Goal: Task Accomplishment & Management: Complete application form

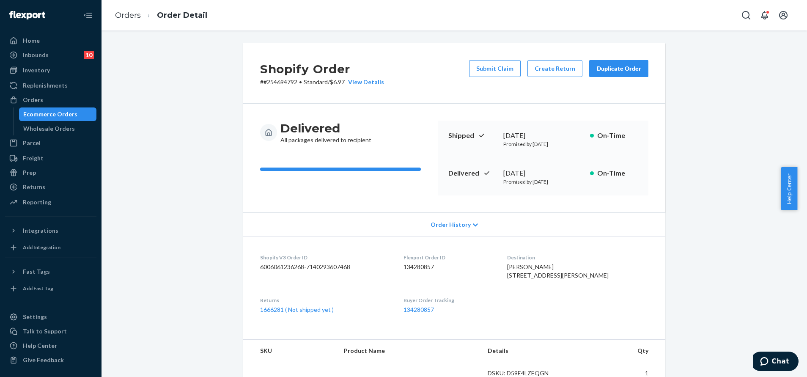
click at [745, 13] on icon "Open Search Box" at bounding box center [746, 15] width 10 height 10
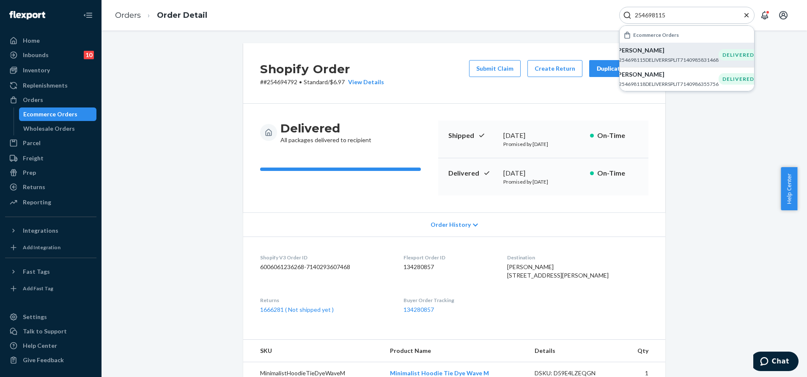
type input "254698115"
click at [700, 58] on p "#254698115DELIVERRSPLIT7140985831468" at bounding box center [667, 59] width 103 height 7
click at [547, 67] on button "Create Return" at bounding box center [555, 68] width 55 height 17
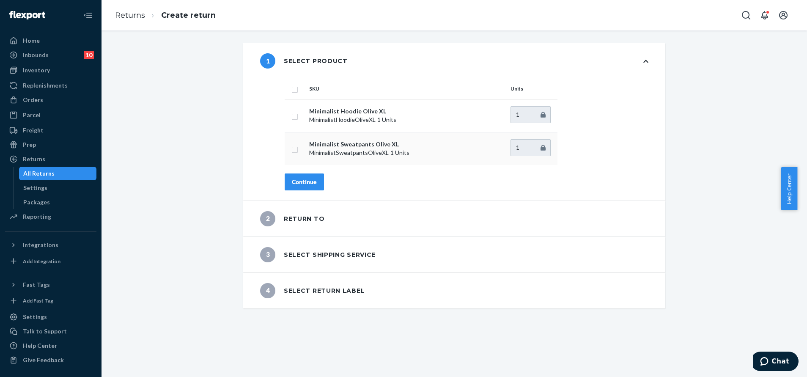
click at [291, 149] on input "checkbox" at bounding box center [294, 148] width 7 height 9
checkbox input "true"
click at [300, 179] on div "Continue" at bounding box center [304, 182] width 25 height 8
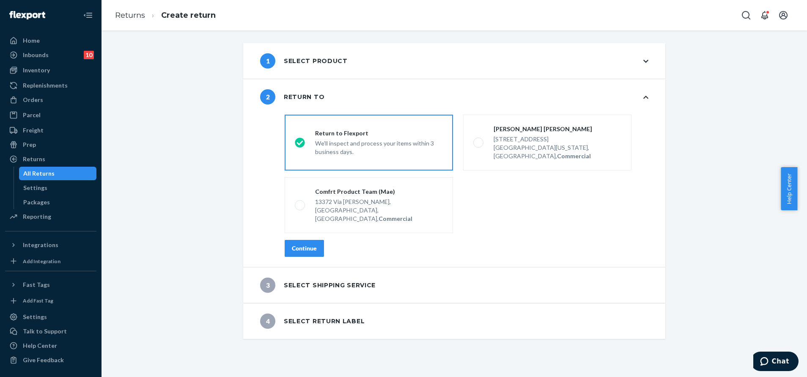
click at [311, 244] on div "Continue" at bounding box center [304, 248] width 25 height 8
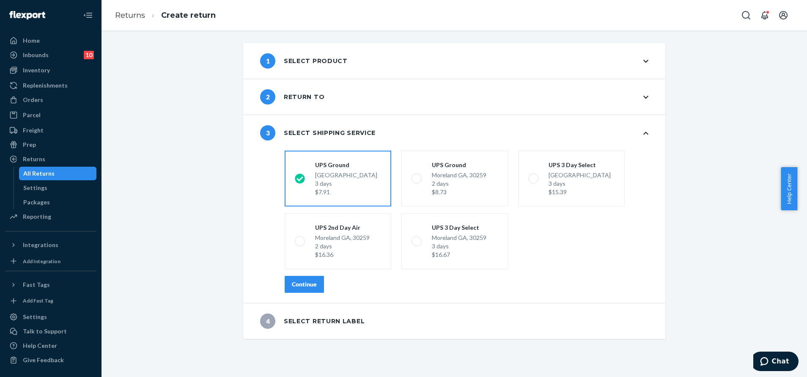
click at [315, 281] on button "Continue" at bounding box center [304, 284] width 39 height 17
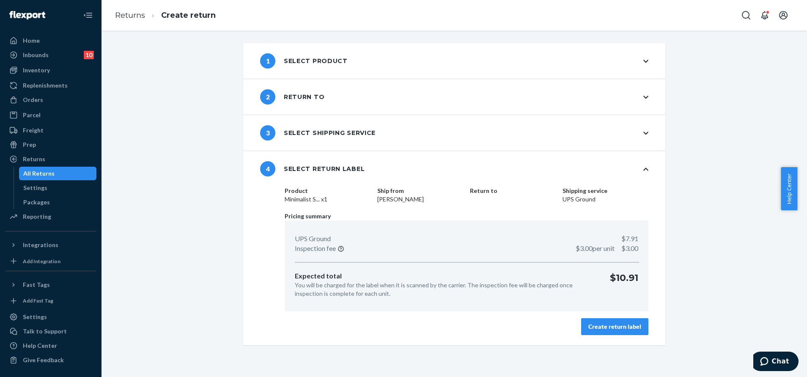
click at [602, 325] on div "Create return label" at bounding box center [614, 326] width 53 height 8
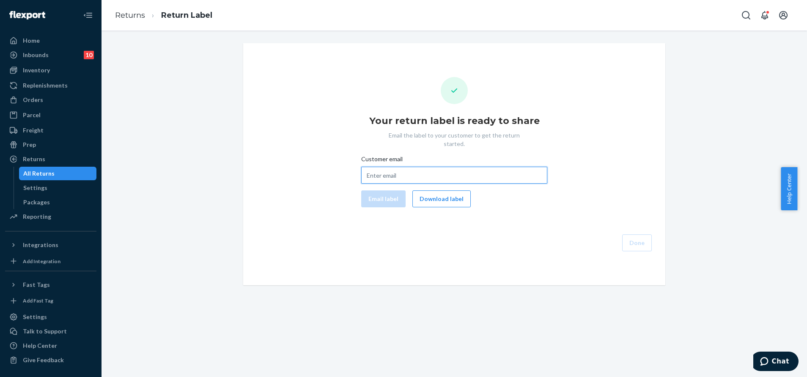
click at [426, 171] on input "Customer email" at bounding box center [454, 175] width 186 height 17
paste input "donaldbrooks89@yahoo.com"
type input "donaldbrooks89@yahoo.com"
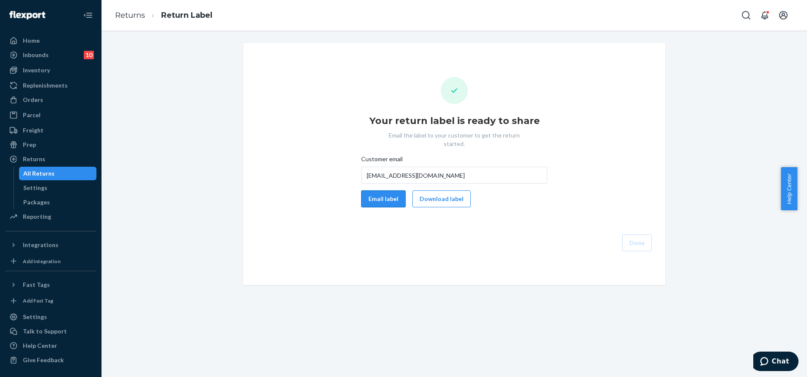
click at [378, 190] on button "Email label" at bounding box center [383, 198] width 44 height 17
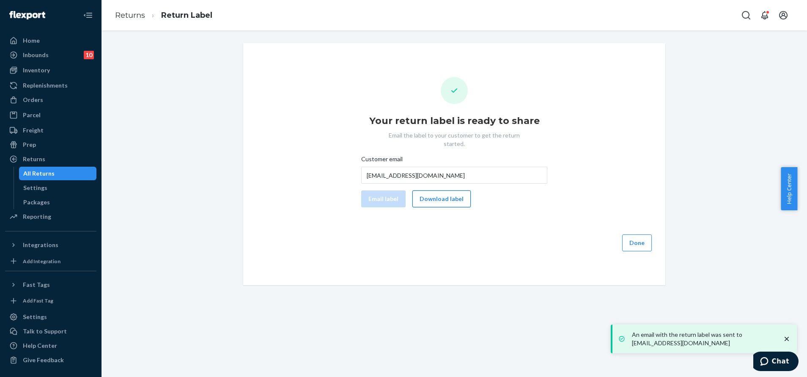
click at [440, 190] on button "Download label" at bounding box center [441, 198] width 58 height 17
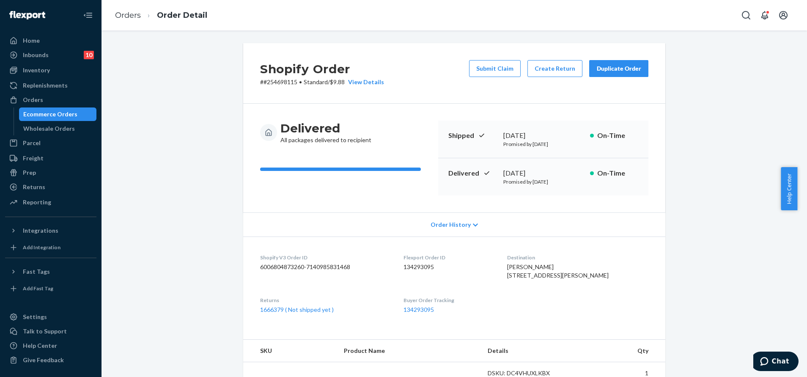
click at [735, 16] on div "Orders Order Detail" at bounding box center [455, 15] width 706 height 30
click at [752, 16] on button "Open Search Box" at bounding box center [746, 15] width 17 height 17
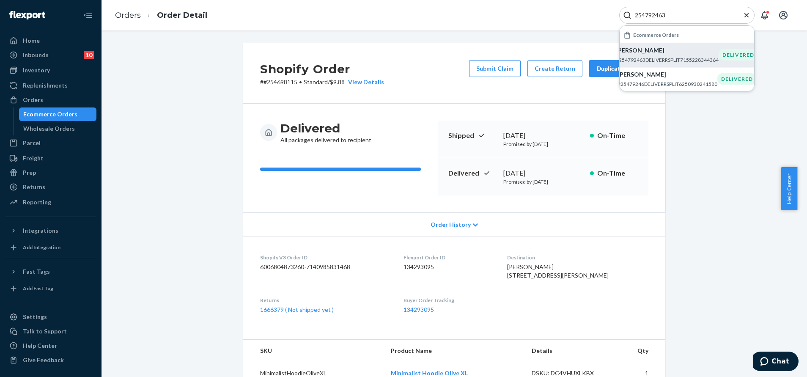
type input "254792463"
click at [681, 53] on p "[PERSON_NAME]" at bounding box center [667, 50] width 103 height 8
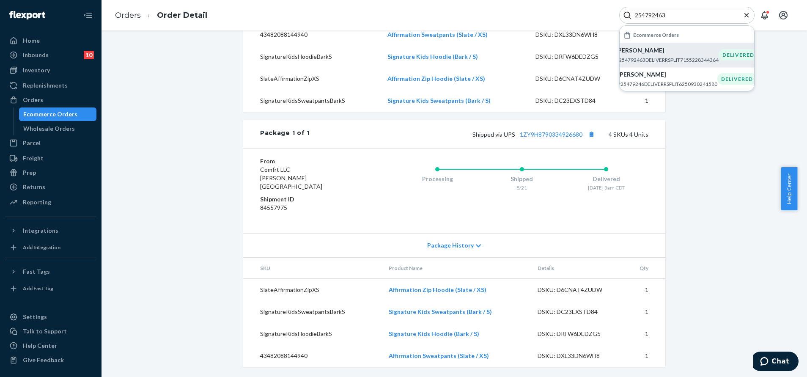
scroll to position [347, 0]
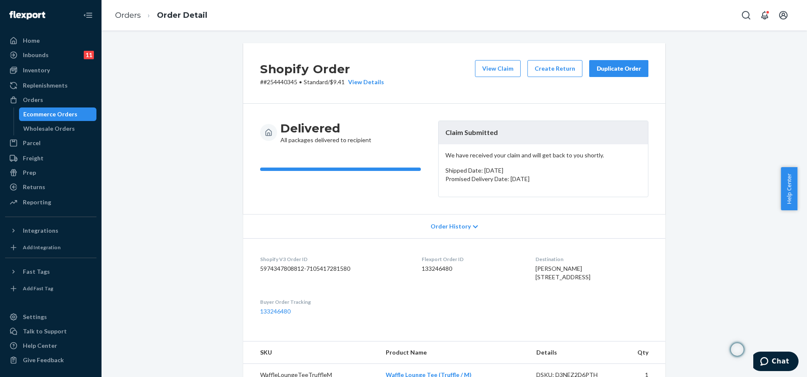
click at [621, 74] on button "Duplicate Order" at bounding box center [618, 68] width 59 height 17
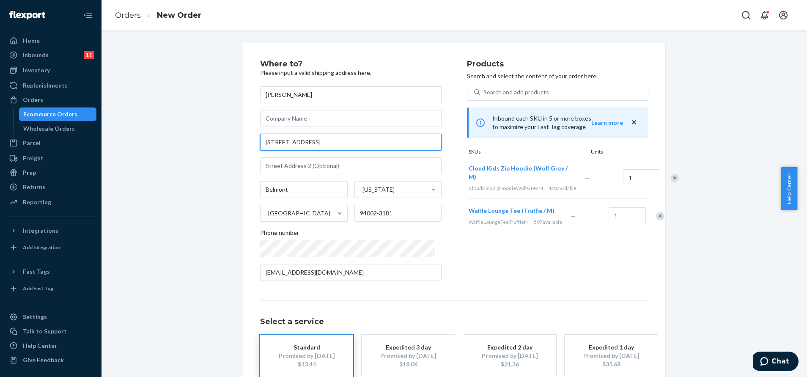
click at [365, 140] on input "1060 Continentals Way Apt 211" at bounding box center [350, 142] width 181 height 17
paste input "continentals Way #211, Belmont, CA 94002."
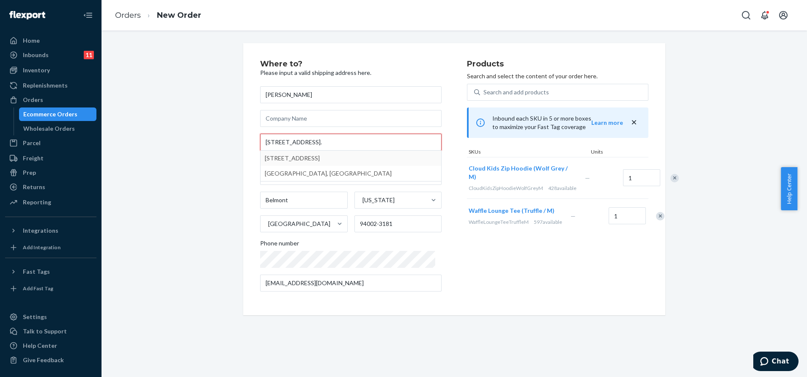
type input "1060 continentals Way #211, Belmont, CA 94002."
type input "211"
type input "94002"
type input "1060 Continentals Way"
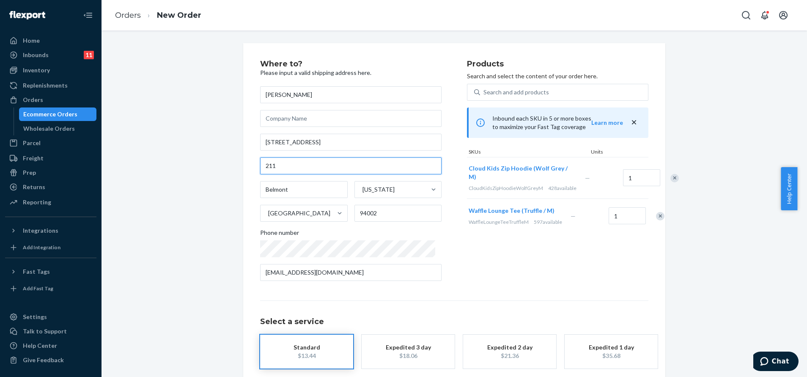
click at [263, 166] on input "211" at bounding box center [350, 165] width 181 height 17
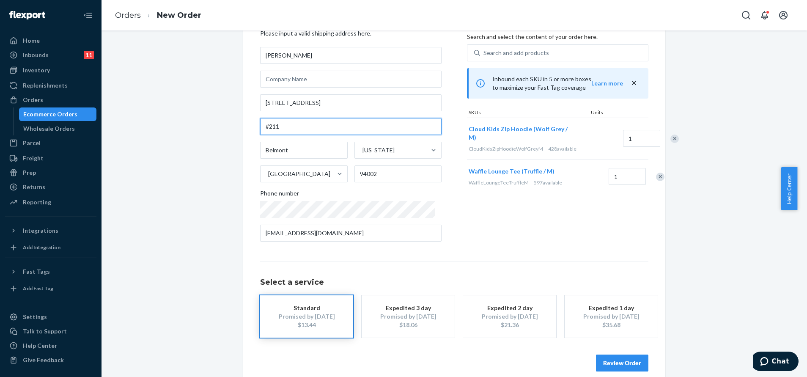
scroll to position [51, 0]
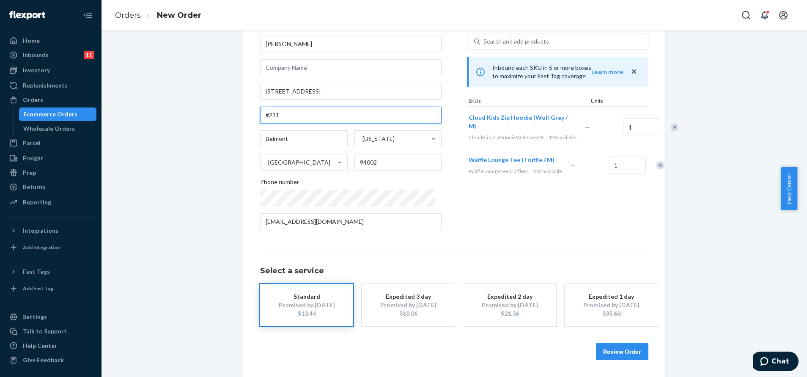
type input "#211"
click at [618, 354] on button "Review Order" at bounding box center [622, 351] width 52 height 17
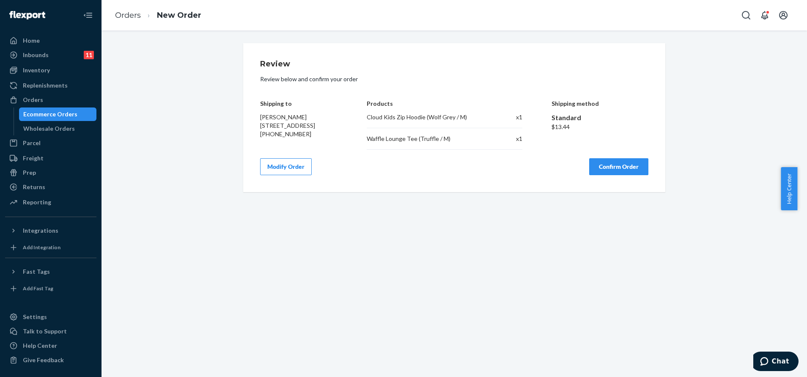
click at [622, 170] on button "Confirm Order" at bounding box center [618, 166] width 59 height 17
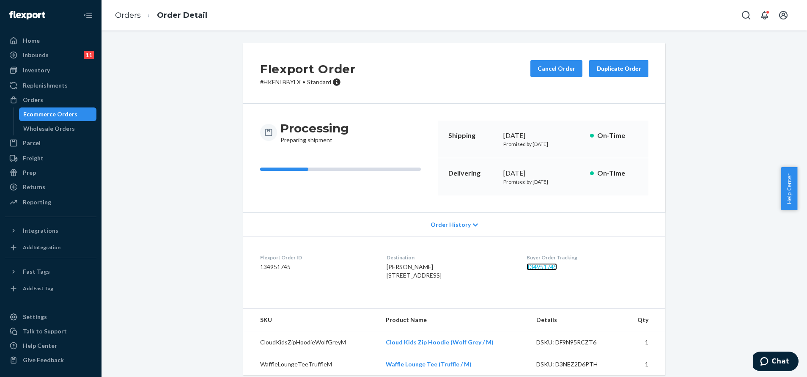
click at [544, 269] on link "134951745" at bounding box center [542, 266] width 30 height 7
click at [542, 273] on div "Buyer Order Tracking 134951745" at bounding box center [588, 268] width 122 height 29
click at [543, 268] on link "134951745" at bounding box center [542, 266] width 30 height 7
click at [749, 14] on icon "Open Search Box" at bounding box center [746, 15] width 8 height 8
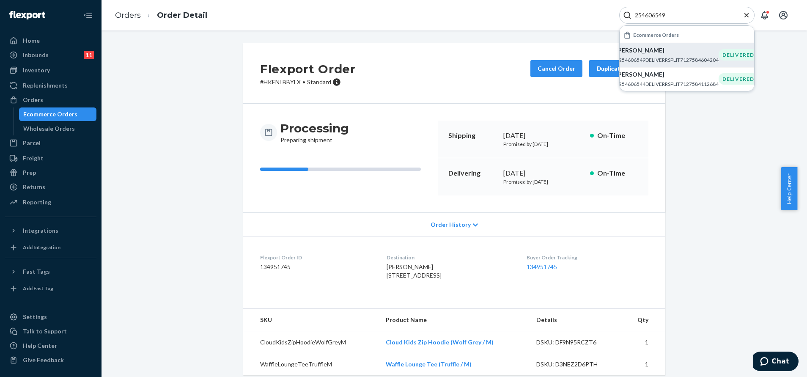
type input "254606549"
click at [660, 61] on p "#254606549DELIVERRSPLIT7127584604204" at bounding box center [667, 59] width 103 height 7
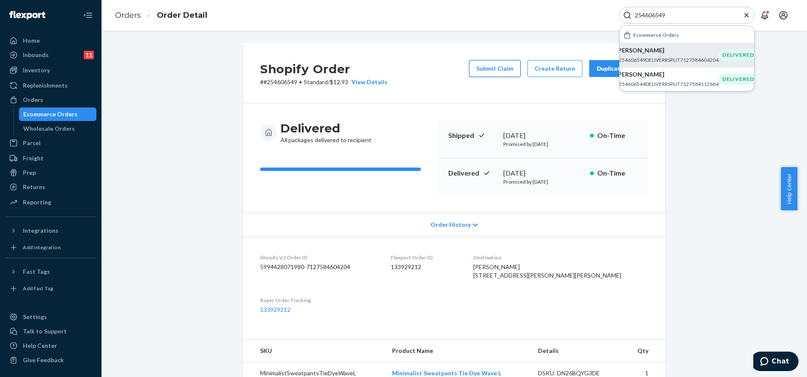
click at [492, 74] on button "Submit Claim" at bounding box center [495, 68] width 52 height 17
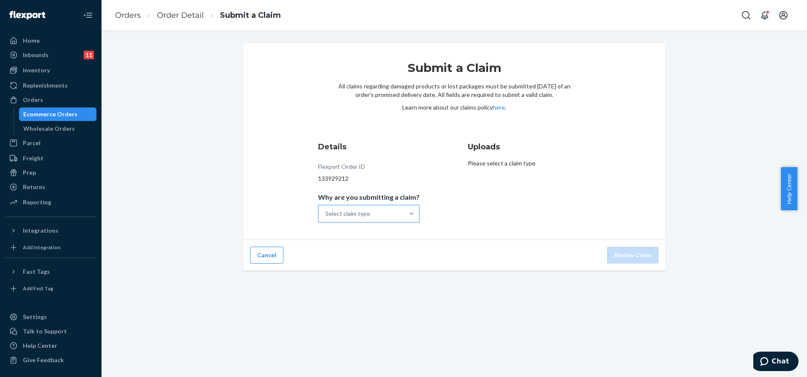
click at [374, 216] on div "Select claim type" at bounding box center [361, 213] width 85 height 17
click at [326, 216] on input "Why are you submitting a claim? Select claim type" at bounding box center [325, 213] width 1 height 8
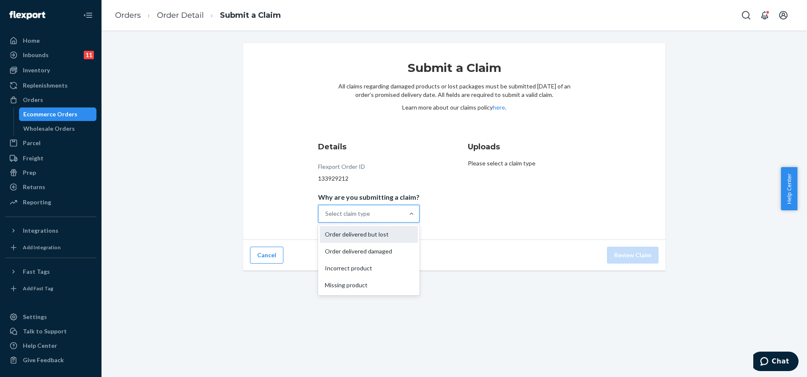
click at [390, 239] on div "Order delivered but lost" at bounding box center [369, 234] width 98 height 17
click at [326, 218] on input "Why are you submitting a claim? option Order delivered but lost focused, 1 of 4…" at bounding box center [325, 213] width 1 height 8
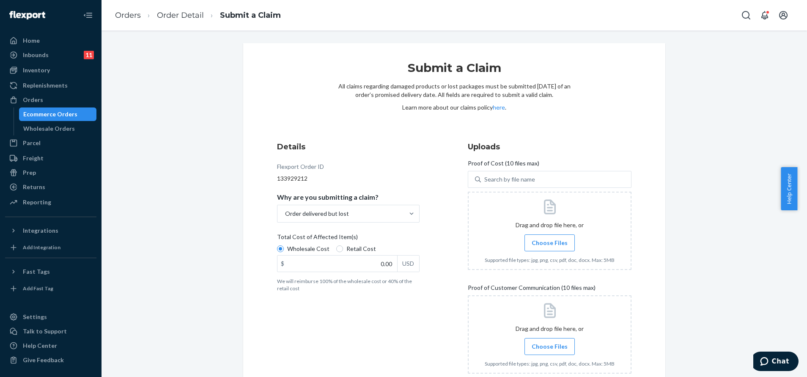
click at [549, 245] on span "Choose Files" at bounding box center [550, 243] width 36 height 8
click at [550, 245] on input "Choose Files" at bounding box center [550, 242] width 0 height 9
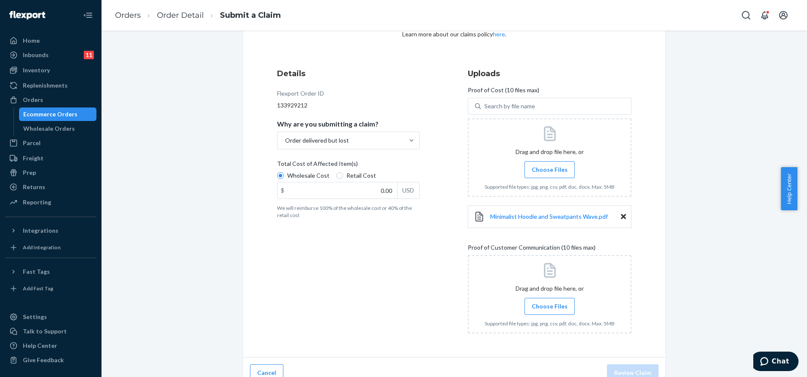
scroll to position [85, 0]
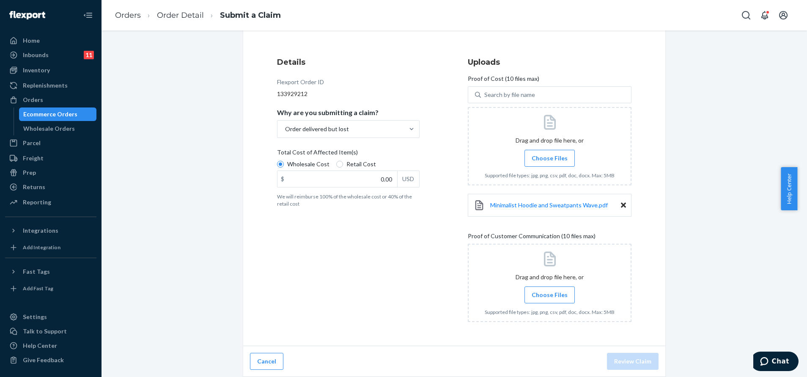
click at [542, 297] on span "Choose Files" at bounding box center [550, 295] width 36 height 8
click at [550, 297] on input "Choose Files" at bounding box center [550, 294] width 0 height 9
click at [549, 280] on div at bounding box center [550, 283] width 164 height 78
click at [547, 283] on div at bounding box center [550, 283] width 164 height 78
drag, startPoint x: 558, startPoint y: 289, endPoint x: 551, endPoint y: 286, distance: 6.7
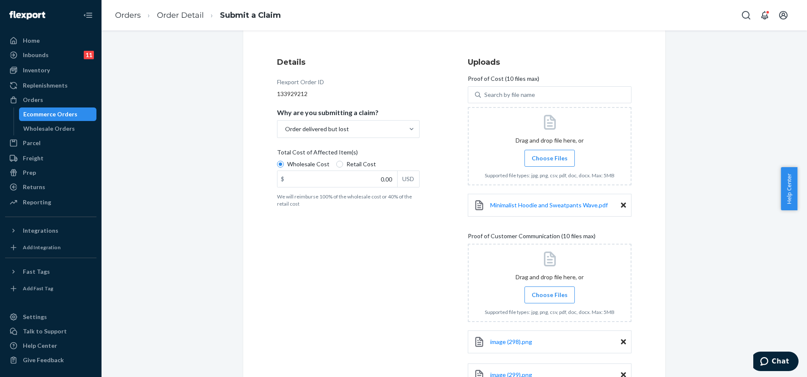
click at [557, 288] on label "Choose Files" at bounding box center [550, 294] width 50 height 17
click at [580, 283] on div at bounding box center [550, 283] width 164 height 78
click at [578, 277] on div at bounding box center [550, 283] width 164 height 78
click at [583, 291] on div at bounding box center [550, 283] width 164 height 78
click at [548, 156] on span "Choose Files" at bounding box center [550, 158] width 36 height 8
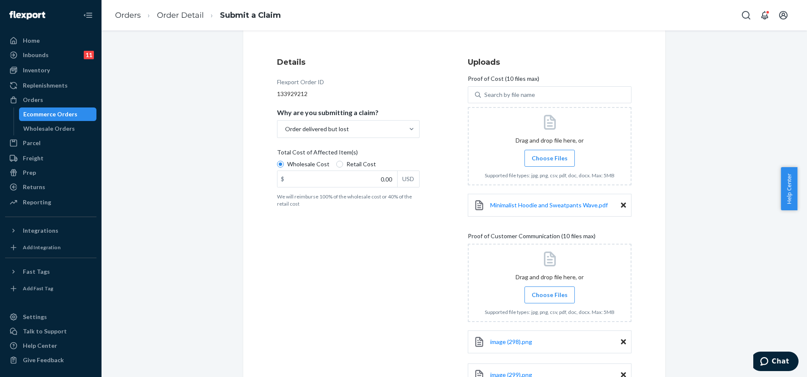
click at [550, 156] on input "Choose Files" at bounding box center [550, 158] width 0 height 9
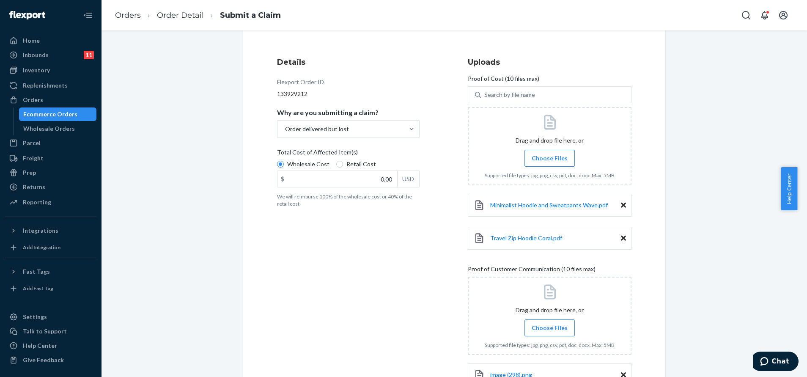
click at [545, 143] on div at bounding box center [550, 146] width 164 height 78
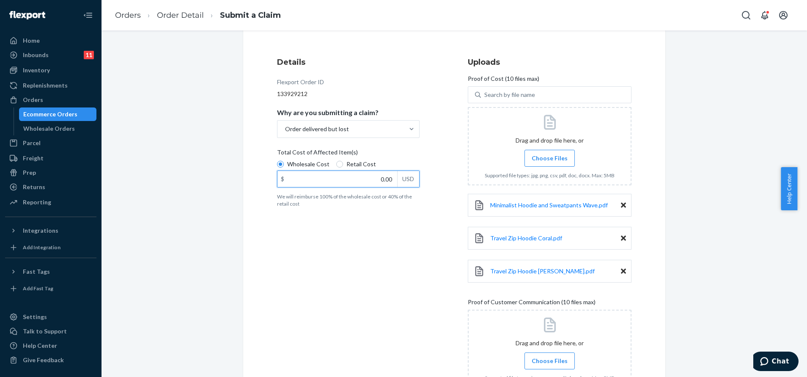
click at [369, 184] on input "0.00" at bounding box center [338, 179] width 120 height 16
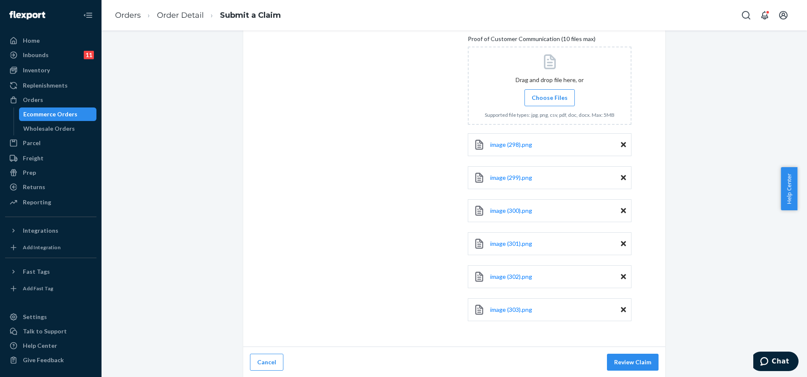
scroll to position [349, 0]
type input "146.20"
click at [621, 354] on button "Review Claim" at bounding box center [633, 361] width 52 height 17
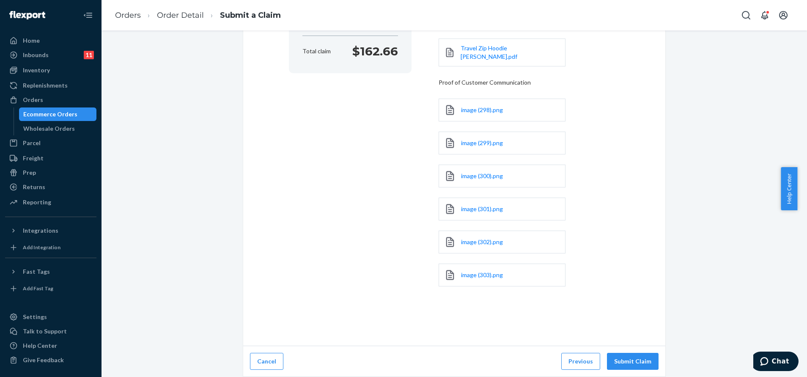
scroll to position [177, 0]
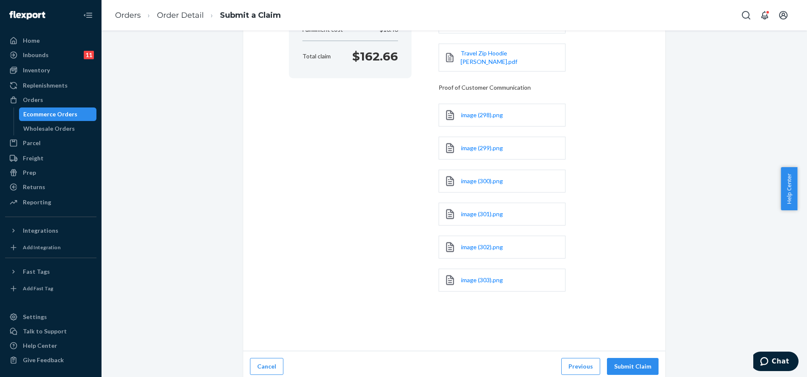
click at [621, 358] on button "Submit Claim" at bounding box center [633, 366] width 52 height 17
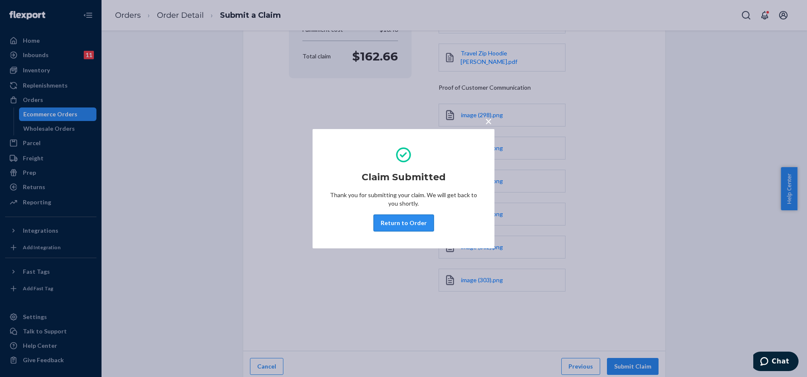
click at [390, 223] on button "Return to Order" at bounding box center [404, 222] width 60 height 17
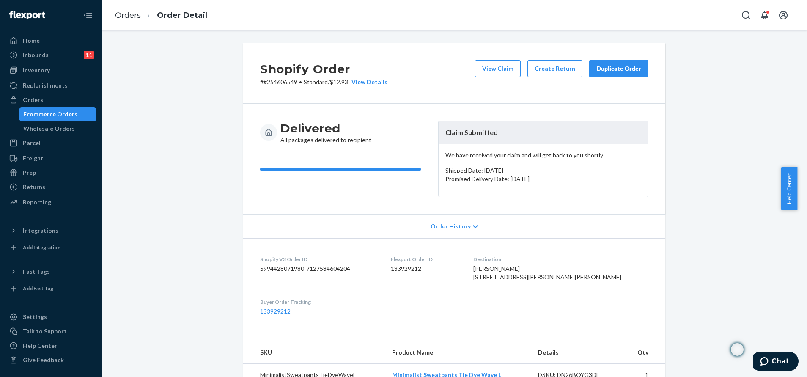
click at [624, 74] on button "Duplicate Order" at bounding box center [618, 68] width 59 height 17
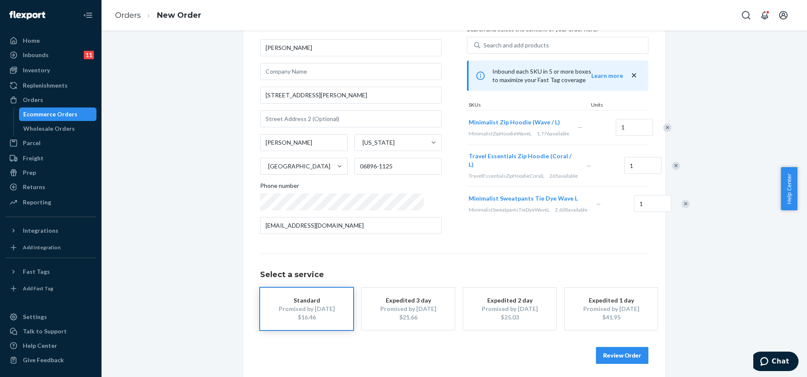
scroll to position [58, 0]
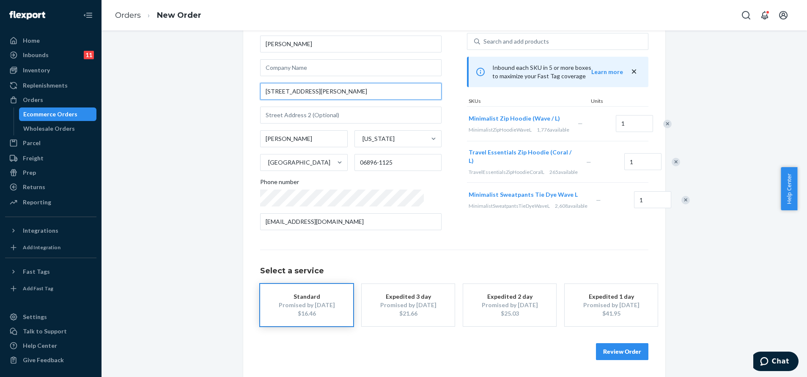
click at [326, 88] on input "4 W Redding Rd" at bounding box center [350, 91] width 181 height 17
paste input "D, Redding, CT, 06896, United States."
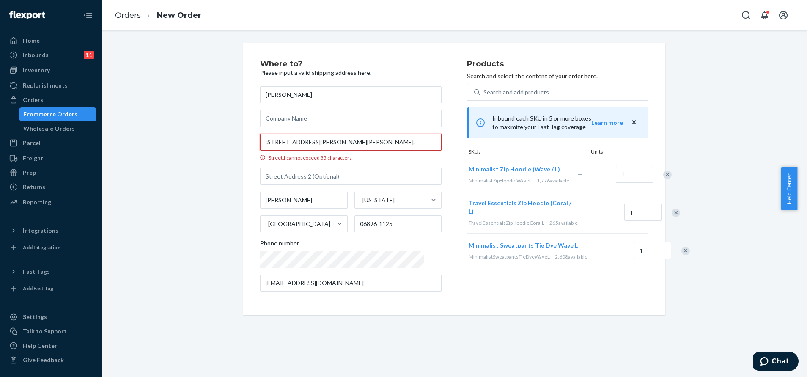
scroll to position [0, 0]
type input "4 W Redding Rd"
type input "06896"
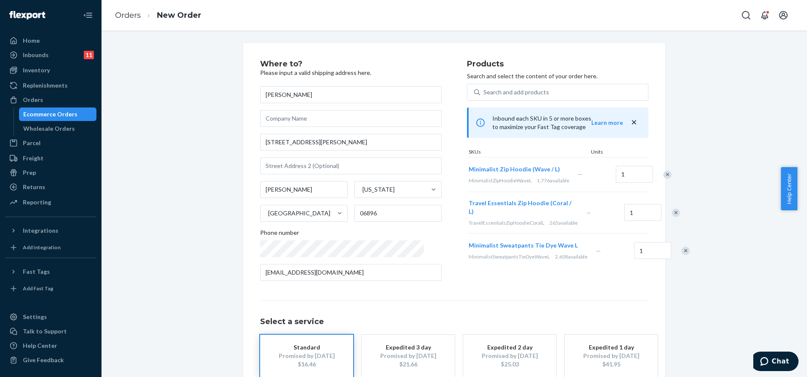
scroll to position [58, 0]
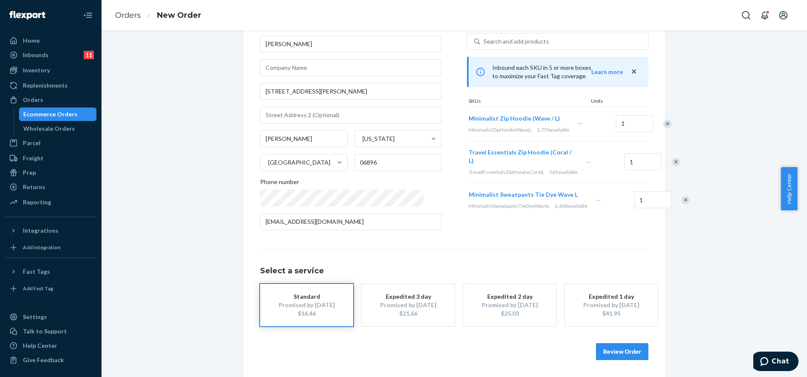
click at [632, 354] on button "Review Order" at bounding box center [622, 351] width 52 height 17
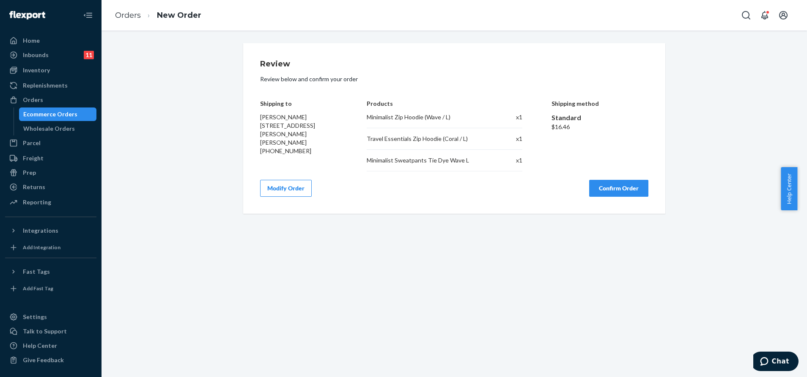
click at [613, 195] on button "Confirm Order" at bounding box center [618, 188] width 59 height 17
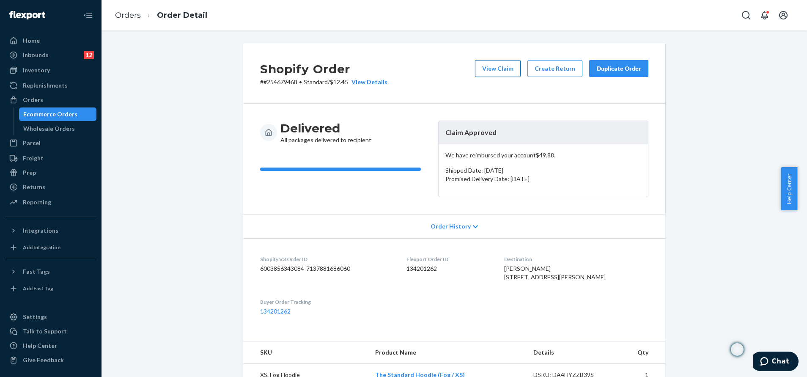
click at [496, 64] on button "View Claim" at bounding box center [498, 68] width 46 height 17
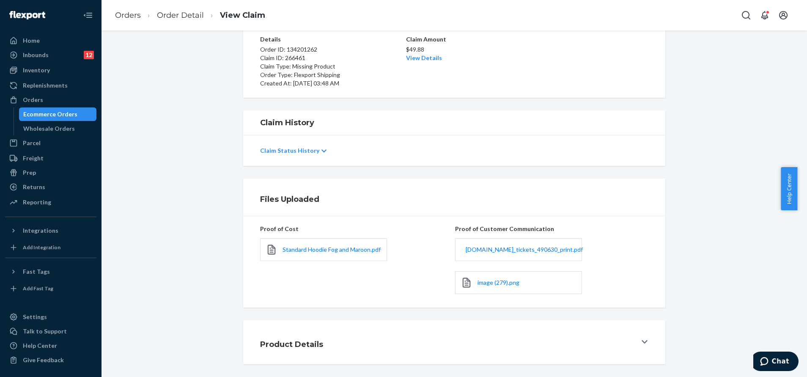
scroll to position [73, 0]
